Goal: Information Seeking & Learning: Understand process/instructions

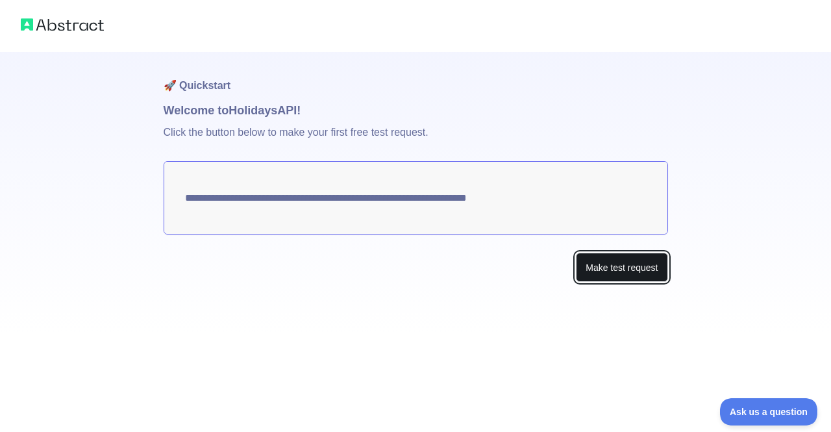
click at [630, 266] on button "Make test request" at bounding box center [622, 267] width 92 height 29
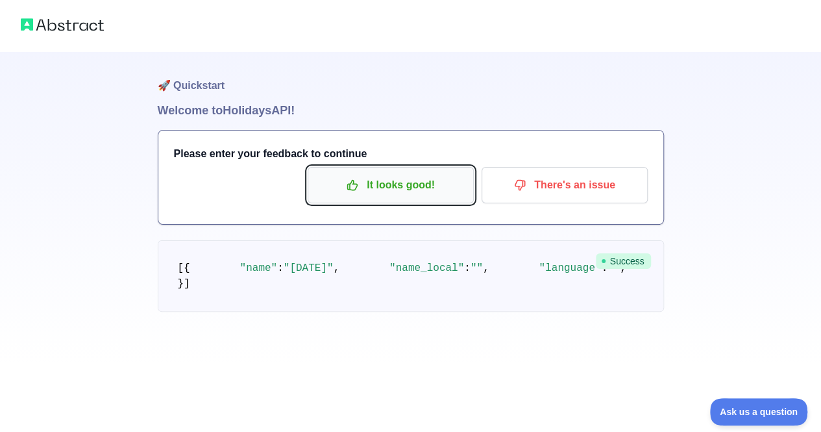
click at [415, 193] on p "It looks good!" at bounding box center [391, 185] width 147 height 22
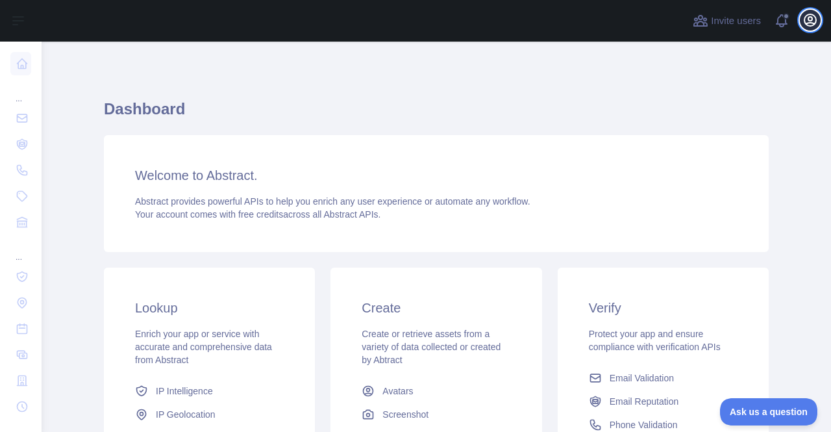
click at [808, 25] on icon "button" at bounding box center [810, 20] width 12 height 12
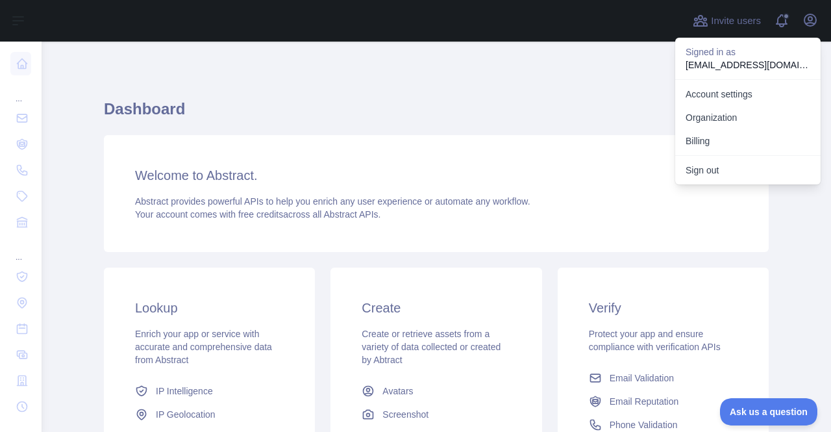
click at [587, 99] on h1 "Dashboard" at bounding box center [436, 114] width 665 height 31
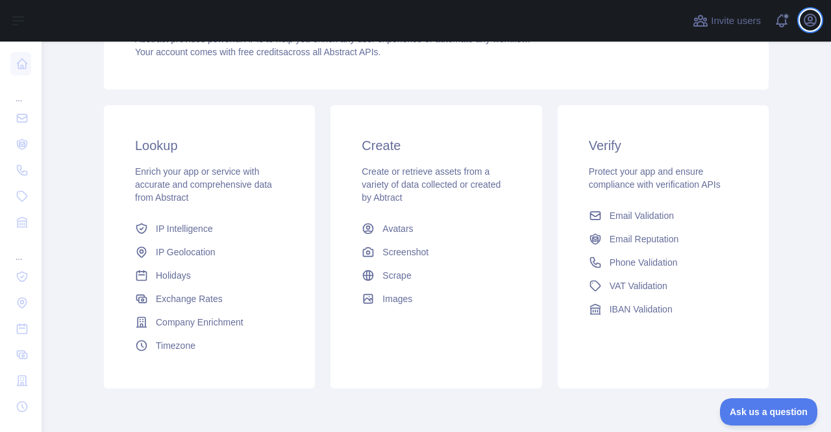
scroll to position [163, 0]
click at [173, 280] on span "Holidays" at bounding box center [173, 274] width 35 height 13
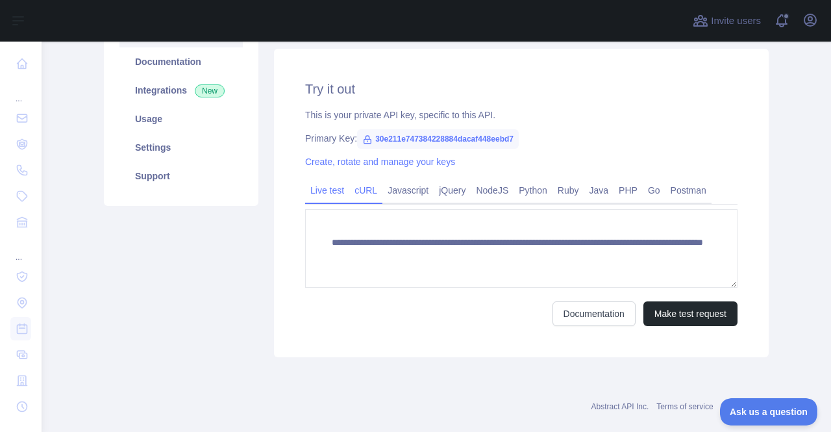
click at [361, 195] on link "cURL" at bounding box center [365, 190] width 33 height 21
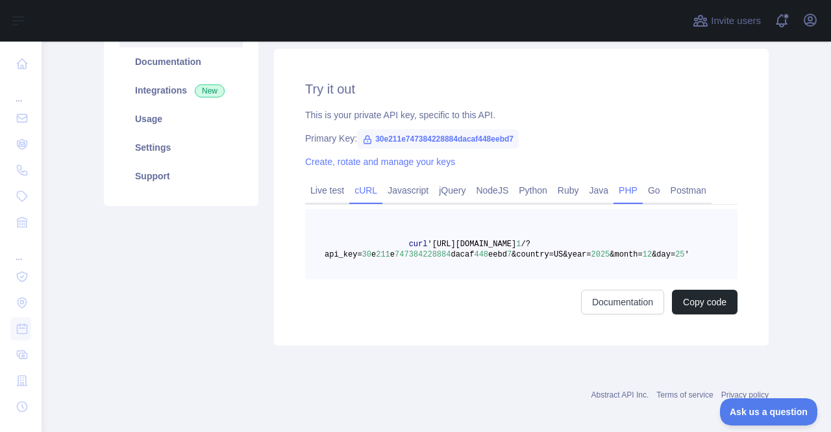
click at [621, 192] on link "PHP" at bounding box center [628, 190] width 29 height 21
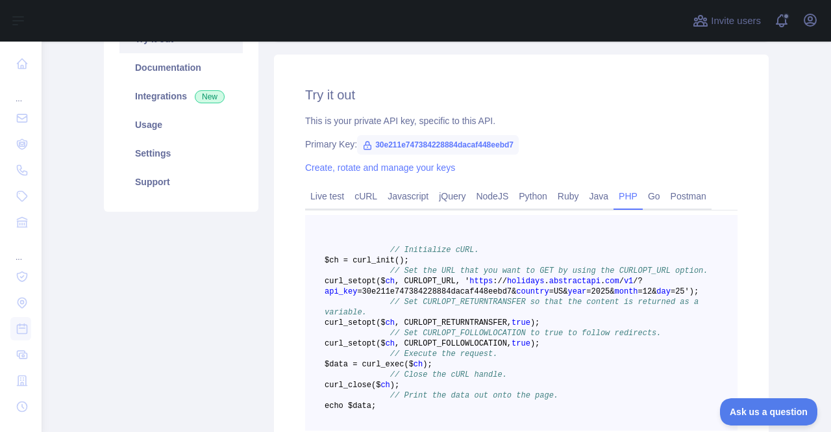
scroll to position [138, 0]
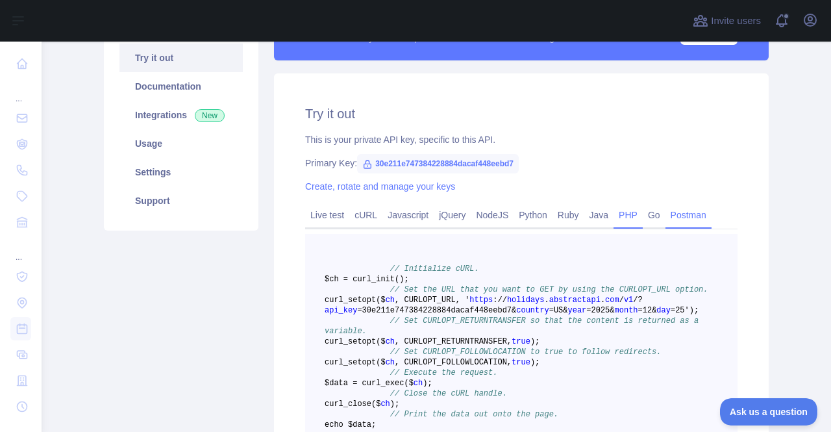
click at [680, 216] on link "Postman" at bounding box center [689, 215] width 46 height 21
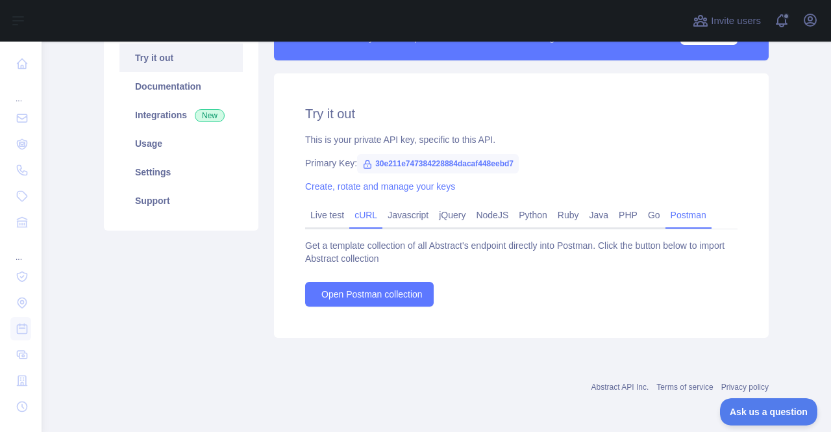
click at [355, 215] on link "cURL" at bounding box center [365, 215] width 33 height 21
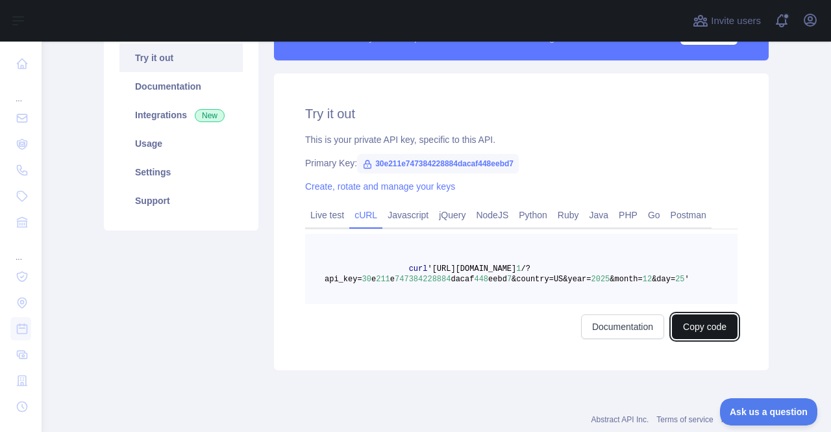
click at [697, 328] on button "Copy code" at bounding box center [705, 326] width 66 height 25
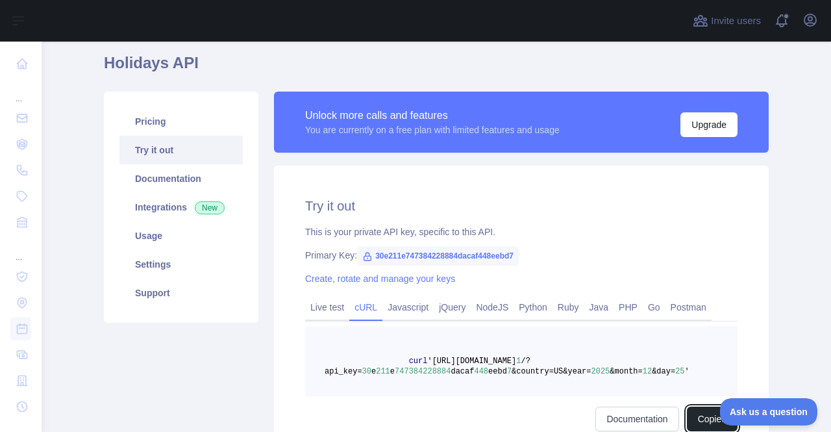
scroll to position [45, 0]
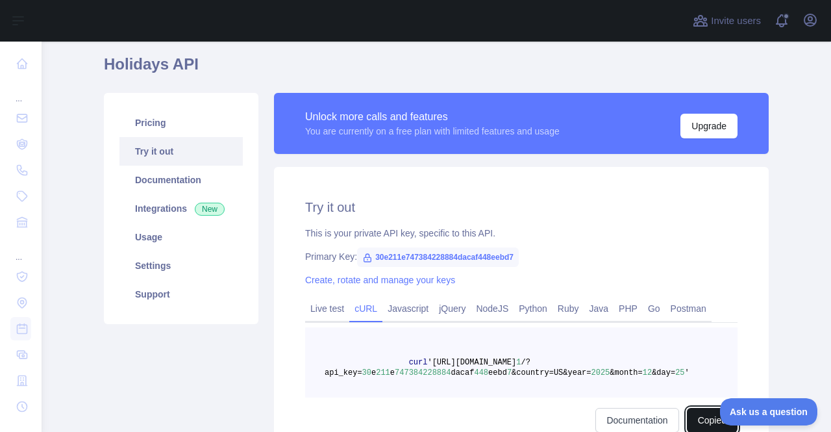
click at [697, 416] on button "Copied" at bounding box center [712, 420] width 51 height 25
click at [682, 376] on pre "curl '[URL][DOMAIN_NAME] 1 /?api_key= 30 e 211 e 747384228884 dacaf 448 eebd 7 …" at bounding box center [521, 362] width 432 height 70
click at [660, 377] on pre "curl '[URL][DOMAIN_NAME] 1 /?api_key= 30 e 211 e 747384228884 dacaf 448 eebd 7 …" at bounding box center [521, 362] width 432 height 70
click at [427, 360] on span "'[URL][DOMAIN_NAME]" at bounding box center [471, 362] width 89 height 9
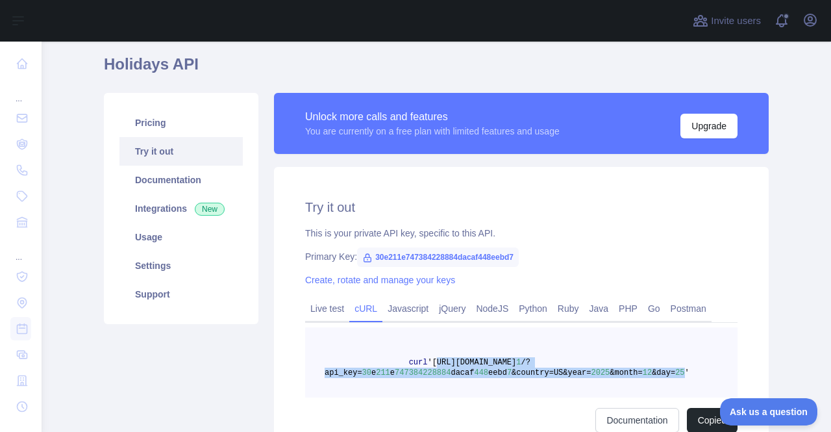
drag, startPoint x: 423, startPoint y: 363, endPoint x: 649, endPoint y: 379, distance: 225.8
click at [649, 379] on pre "curl '[URL][DOMAIN_NAME] 1 /?api_key= 30 e 211 e 747384228884 dacaf 448 eebd 7 …" at bounding box center [521, 362] width 432 height 70
copy span "[URL][DOMAIN_NAME] 1 /?api_key= 30 e 211 e 747384228884 dacaf 448 eebd 7 &count…"
click at [149, 130] on link "Pricing" at bounding box center [180, 122] width 123 height 29
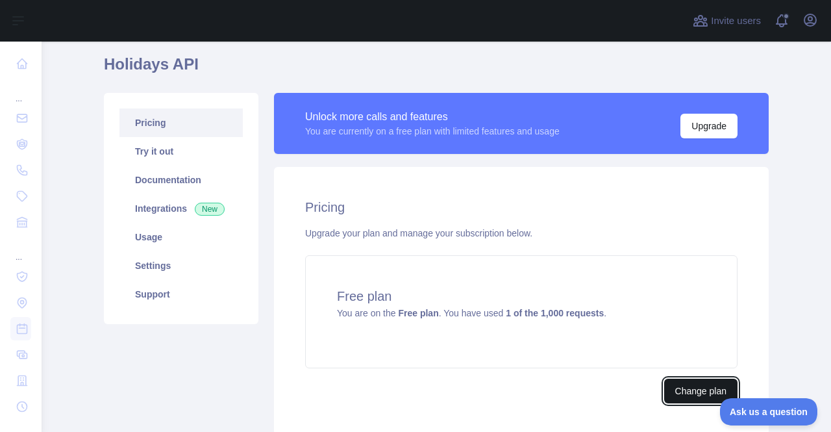
click at [704, 386] on button "Change plan" at bounding box center [700, 391] width 73 height 25
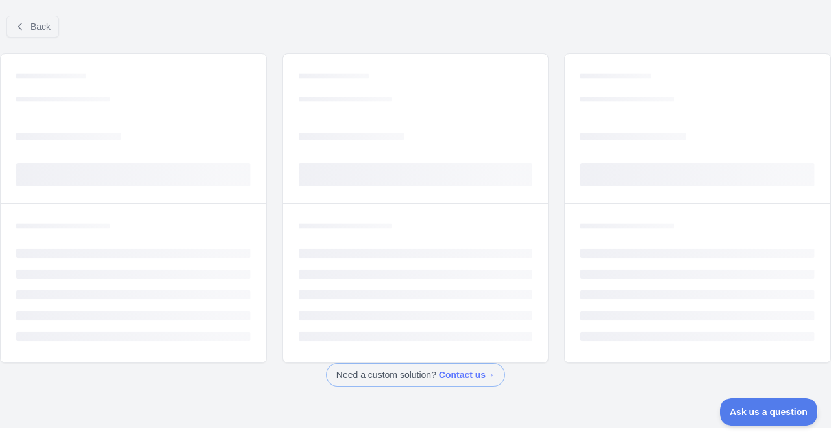
scroll to position [32, 0]
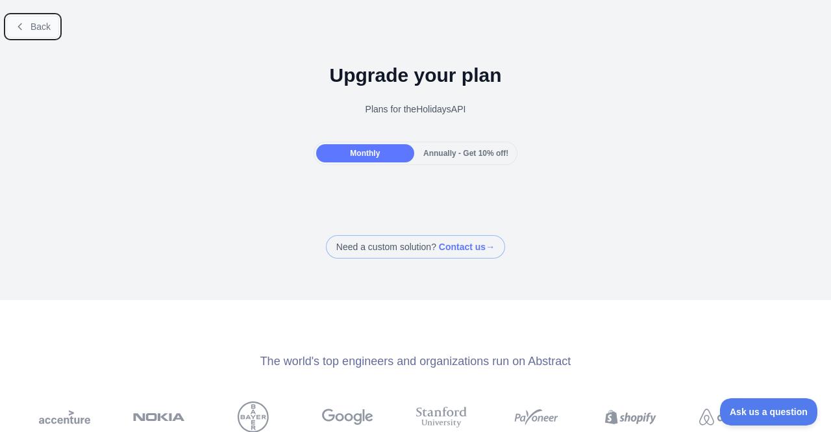
click at [36, 25] on span "Back" at bounding box center [41, 26] width 20 height 10
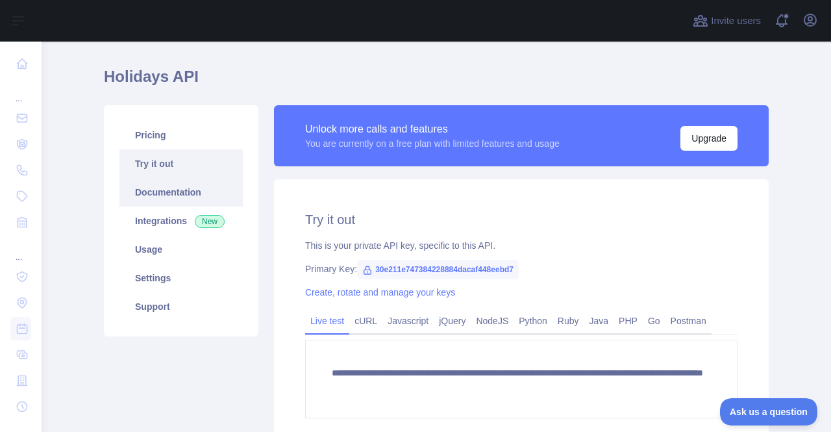
click at [189, 196] on link "Documentation" at bounding box center [180, 192] width 123 height 29
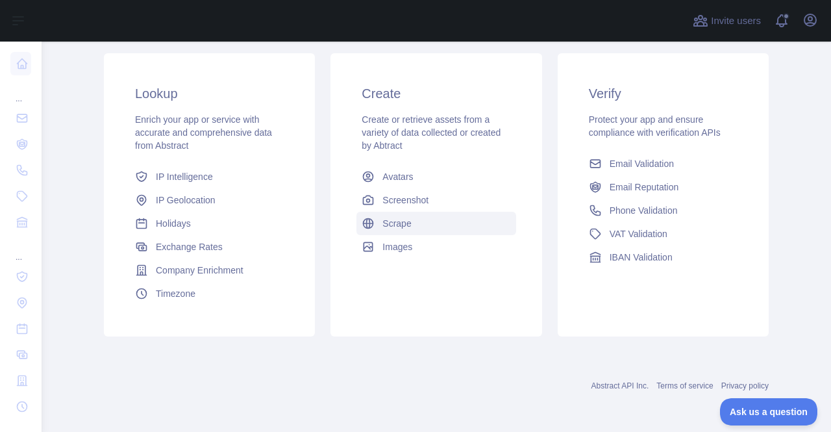
click at [403, 230] on link "Scrape" at bounding box center [435, 223] width 159 height 23
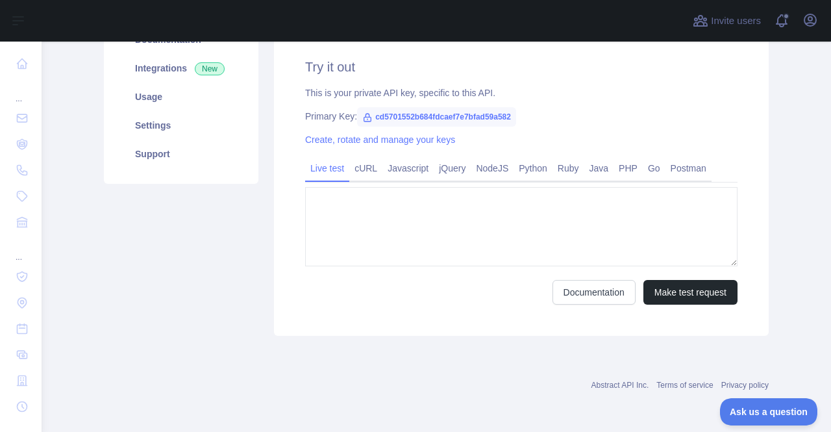
type textarea "**********"
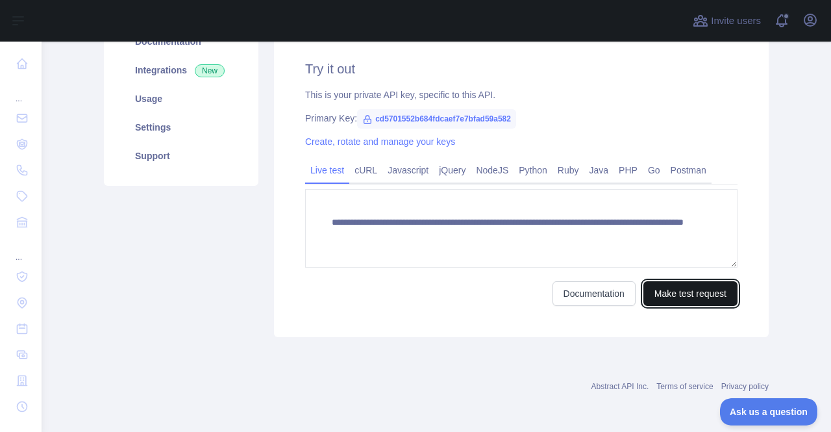
click at [674, 294] on button "Make test request" at bounding box center [690, 293] width 94 height 25
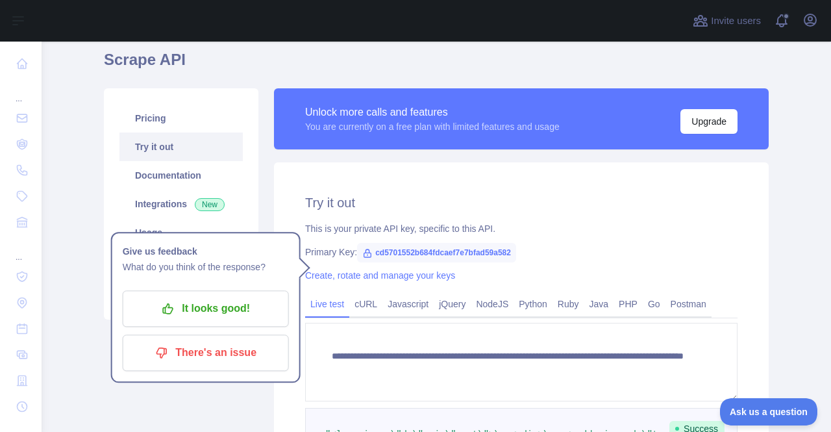
scroll to position [0, 0]
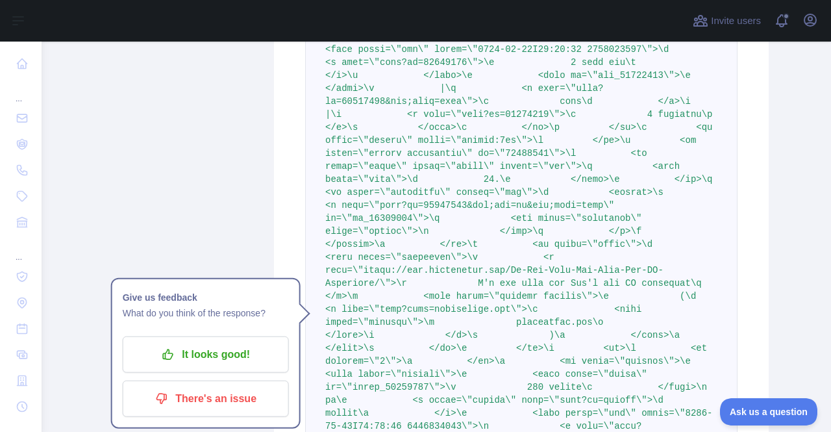
scroll to position [5242, 0]
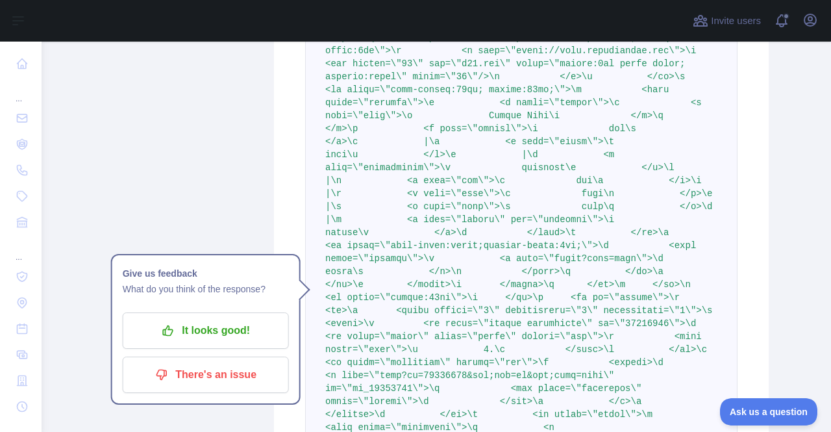
scroll to position [0, 0]
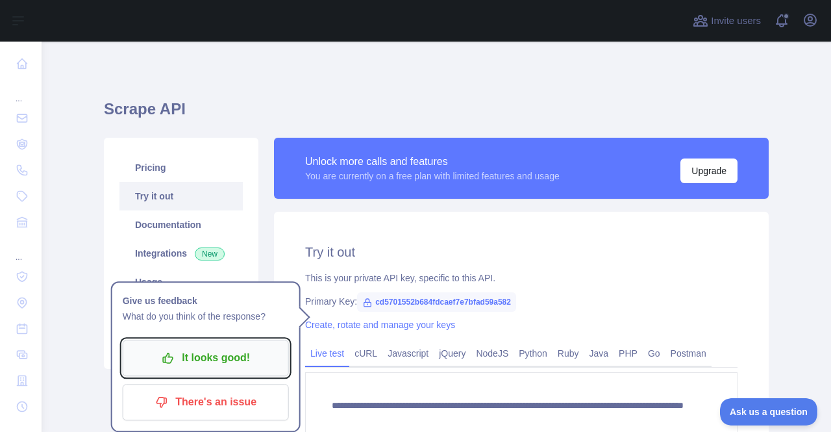
click at [219, 364] on p "It looks good!" at bounding box center [205, 358] width 147 height 22
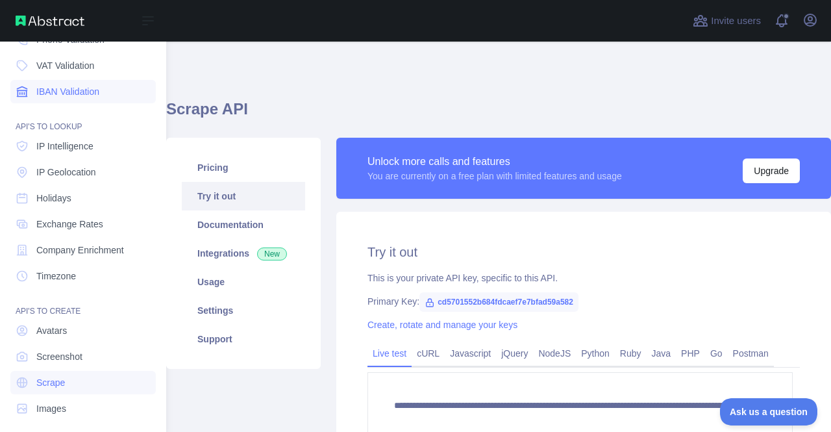
scroll to position [139, 0]
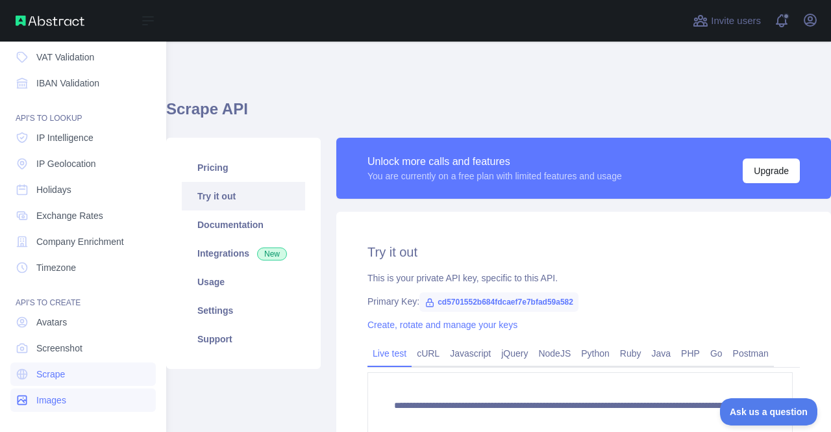
click at [55, 399] on span "Images" at bounding box center [51, 399] width 30 height 13
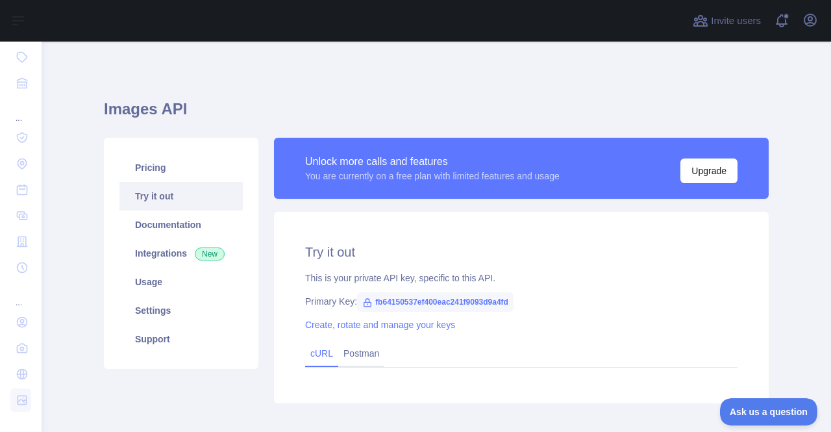
click at [321, 352] on link "cURL" at bounding box center [321, 353] width 23 height 10
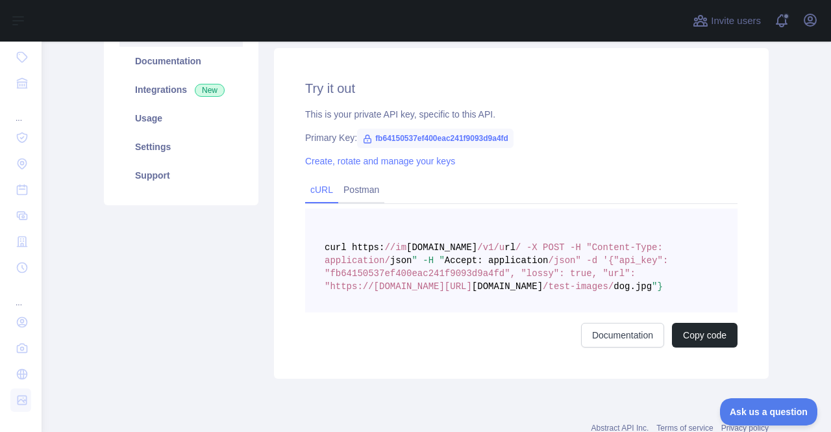
scroll to position [163, 0]
click at [632, 336] on link "Documentation" at bounding box center [622, 335] width 83 height 25
